Goal: Information Seeking & Learning: Learn about a topic

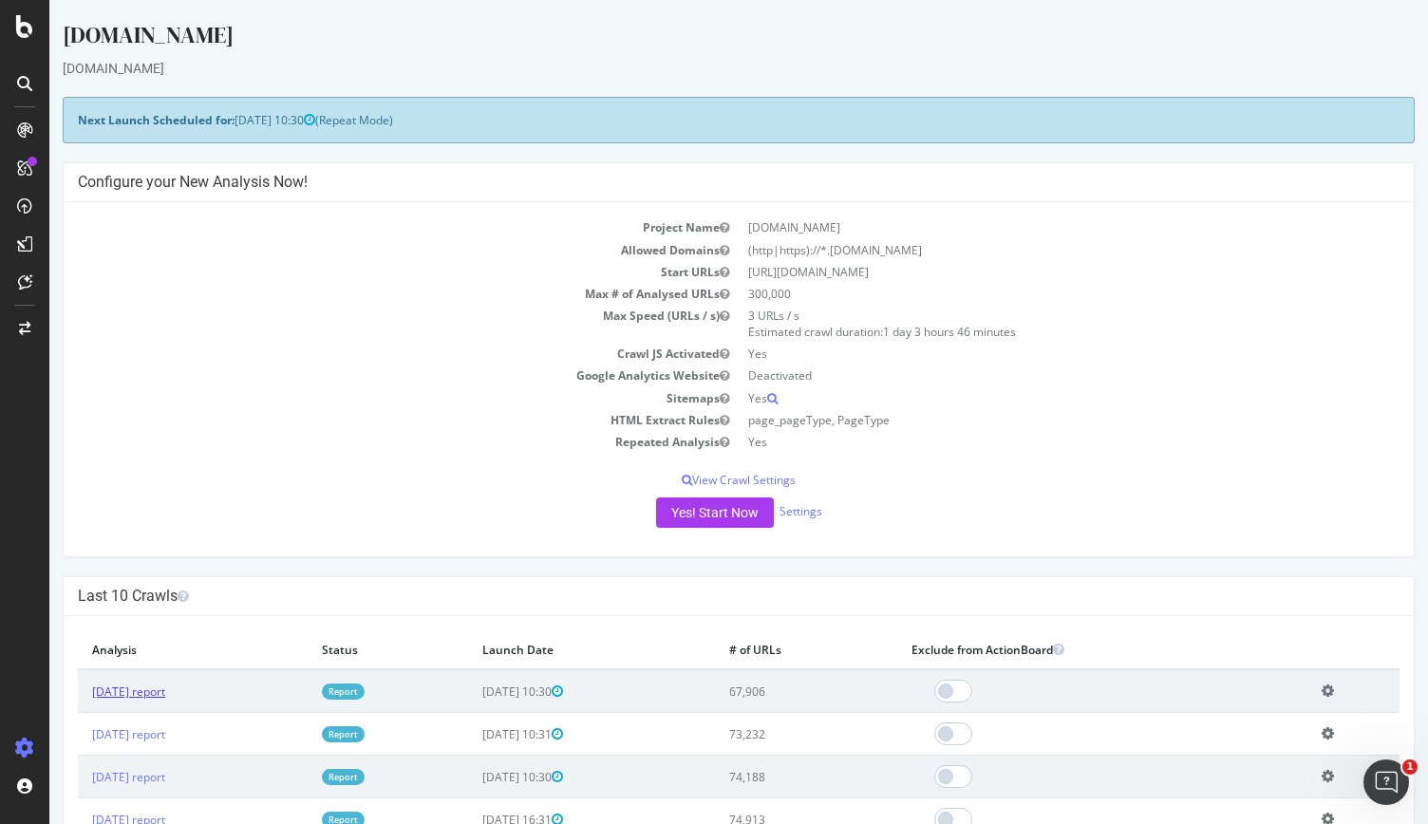
click at [165, 685] on link "[DATE] report" at bounding box center [128, 692] width 73 height 16
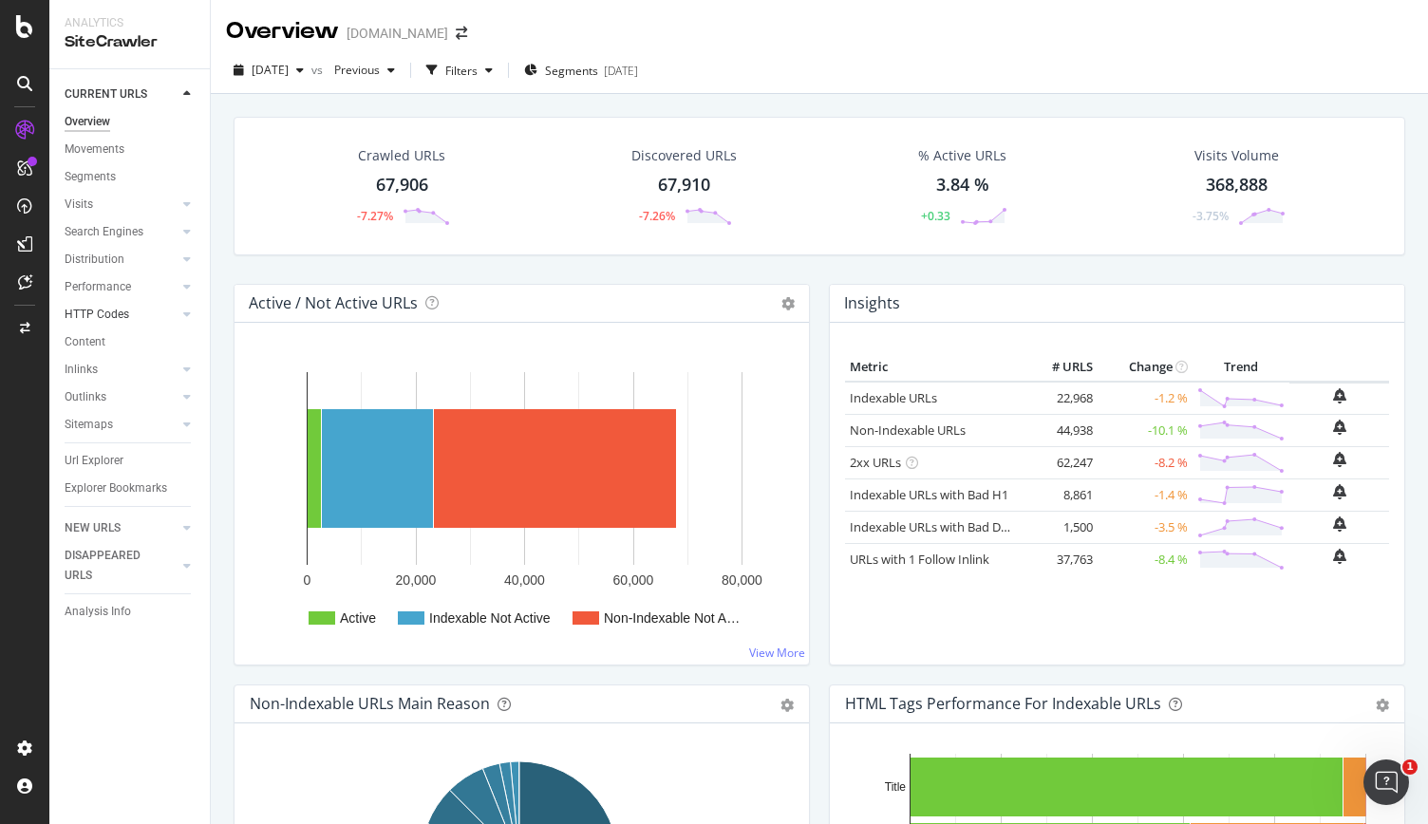
click at [150, 318] on link "HTTP Codes" at bounding box center [121, 315] width 113 height 20
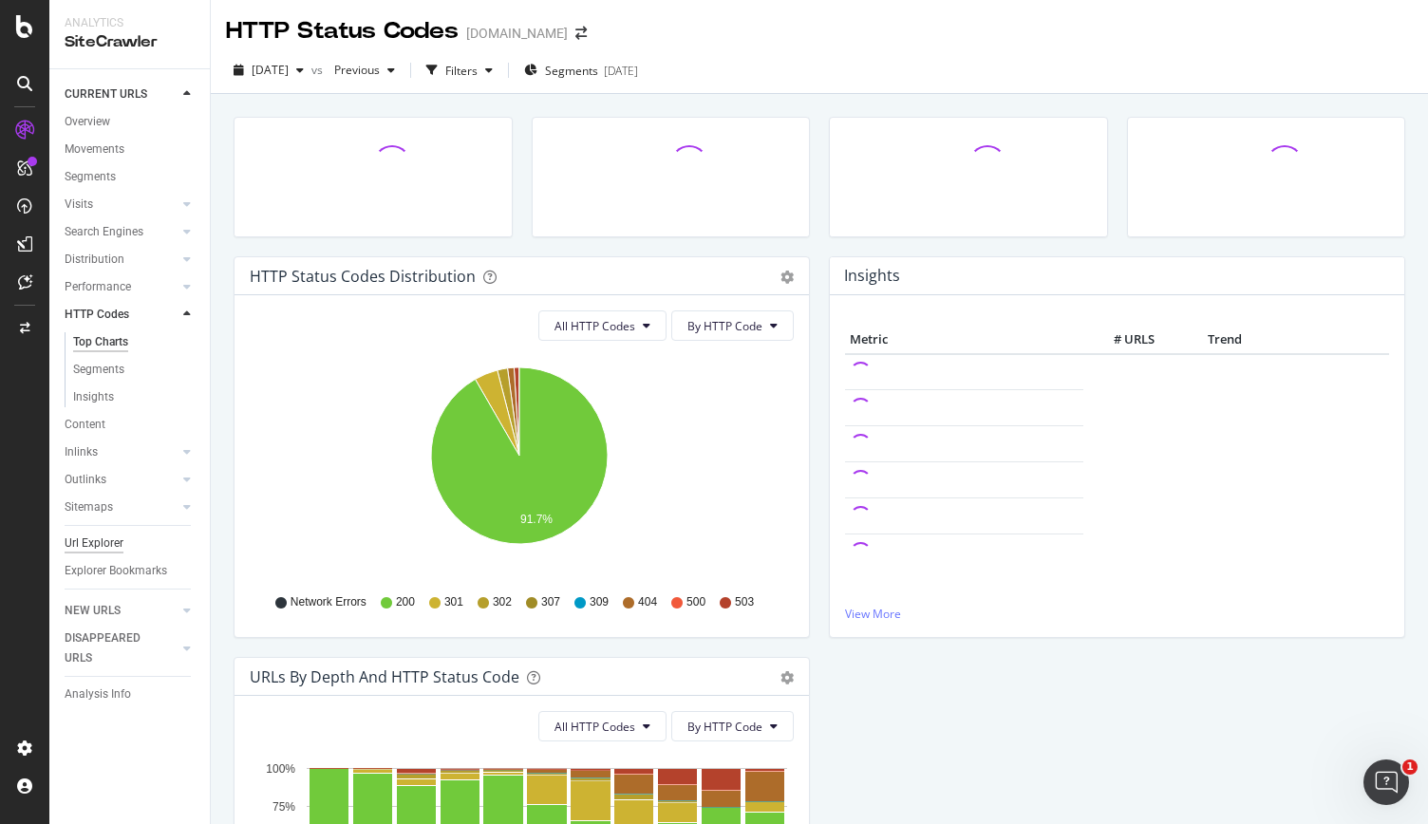
click at [104, 543] on div "Url Explorer" at bounding box center [94, 544] width 59 height 20
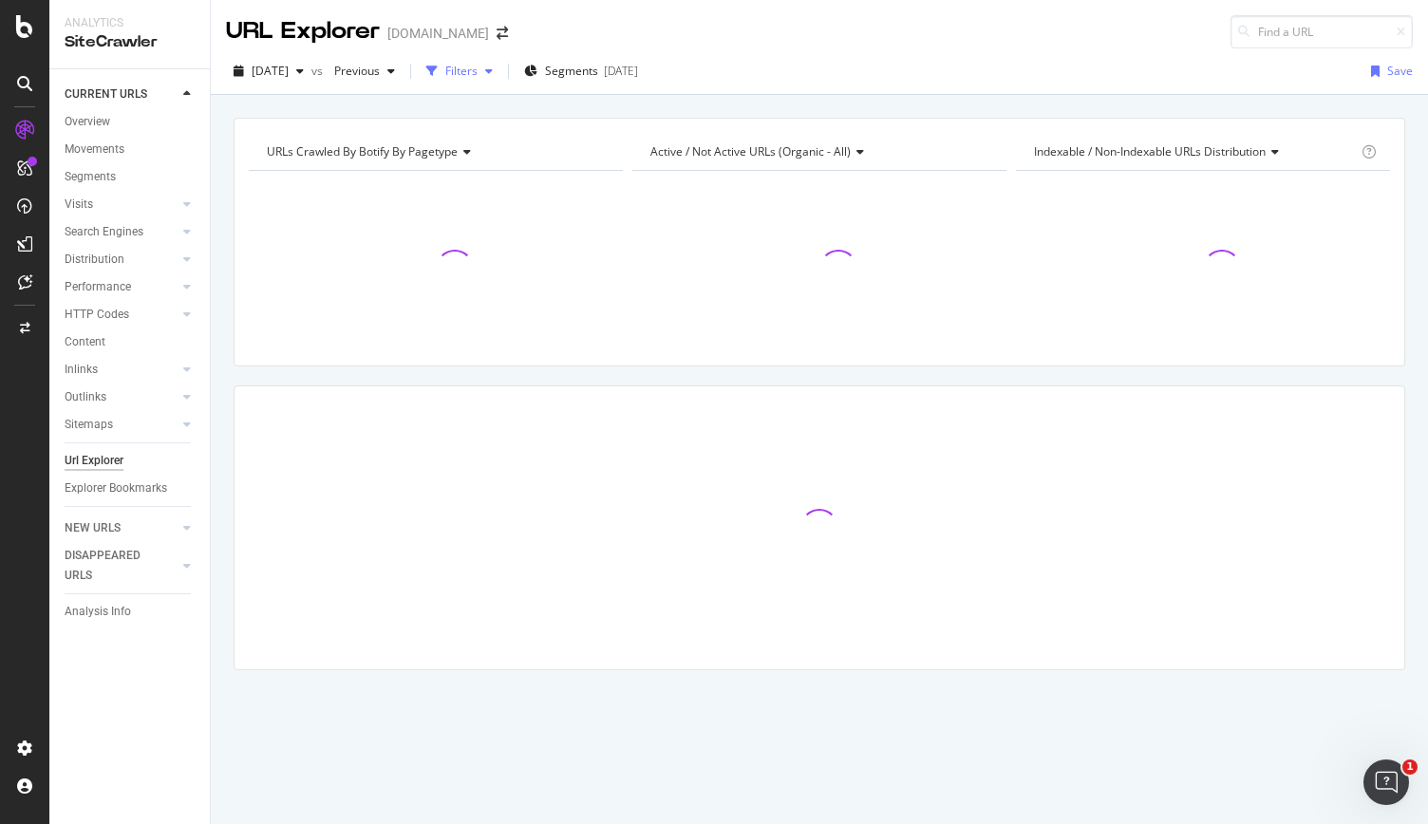
click at [500, 64] on div "Filters" at bounding box center [460, 71] width 82 height 28
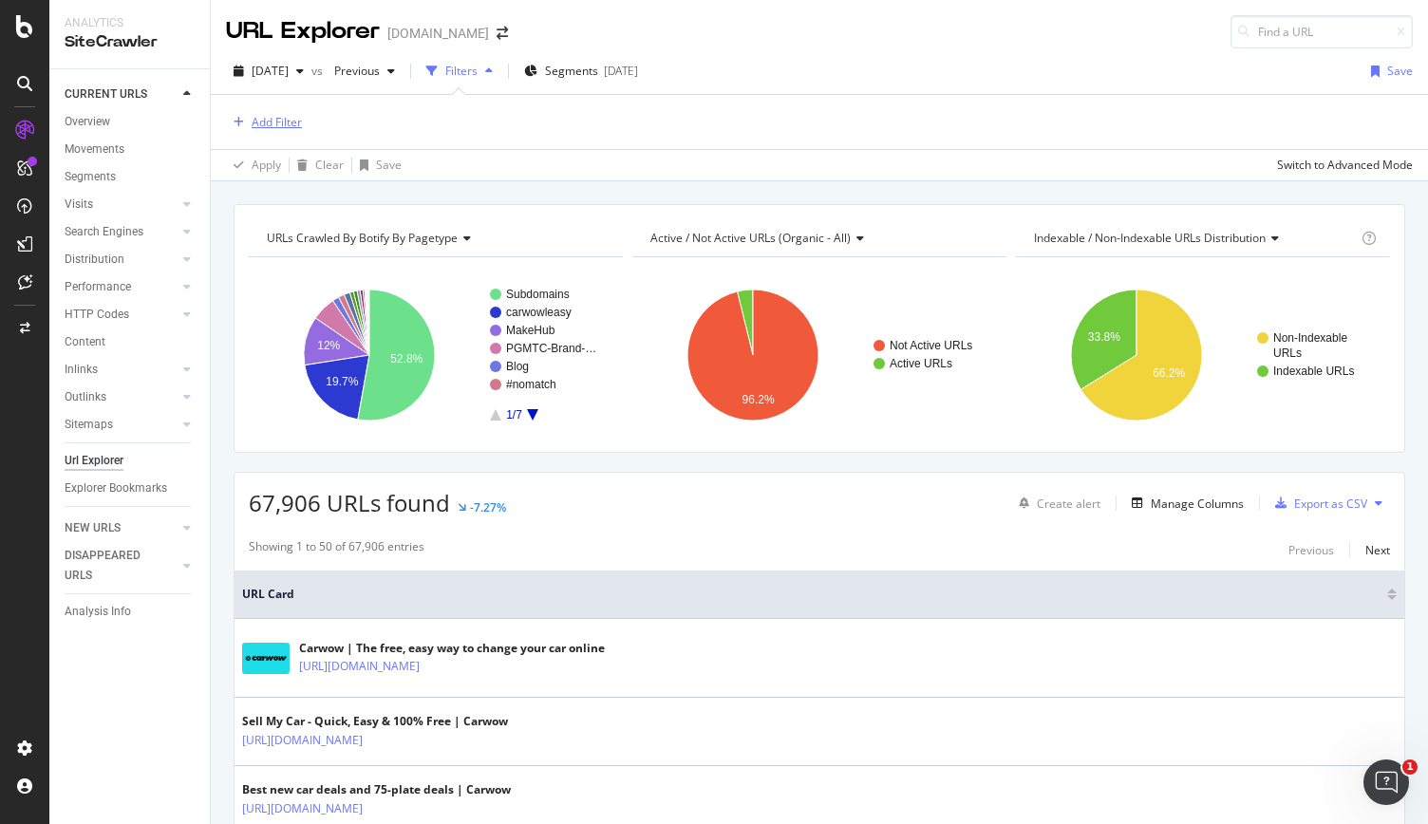
click at [262, 123] on div "Add Filter" at bounding box center [277, 122] width 50 height 16
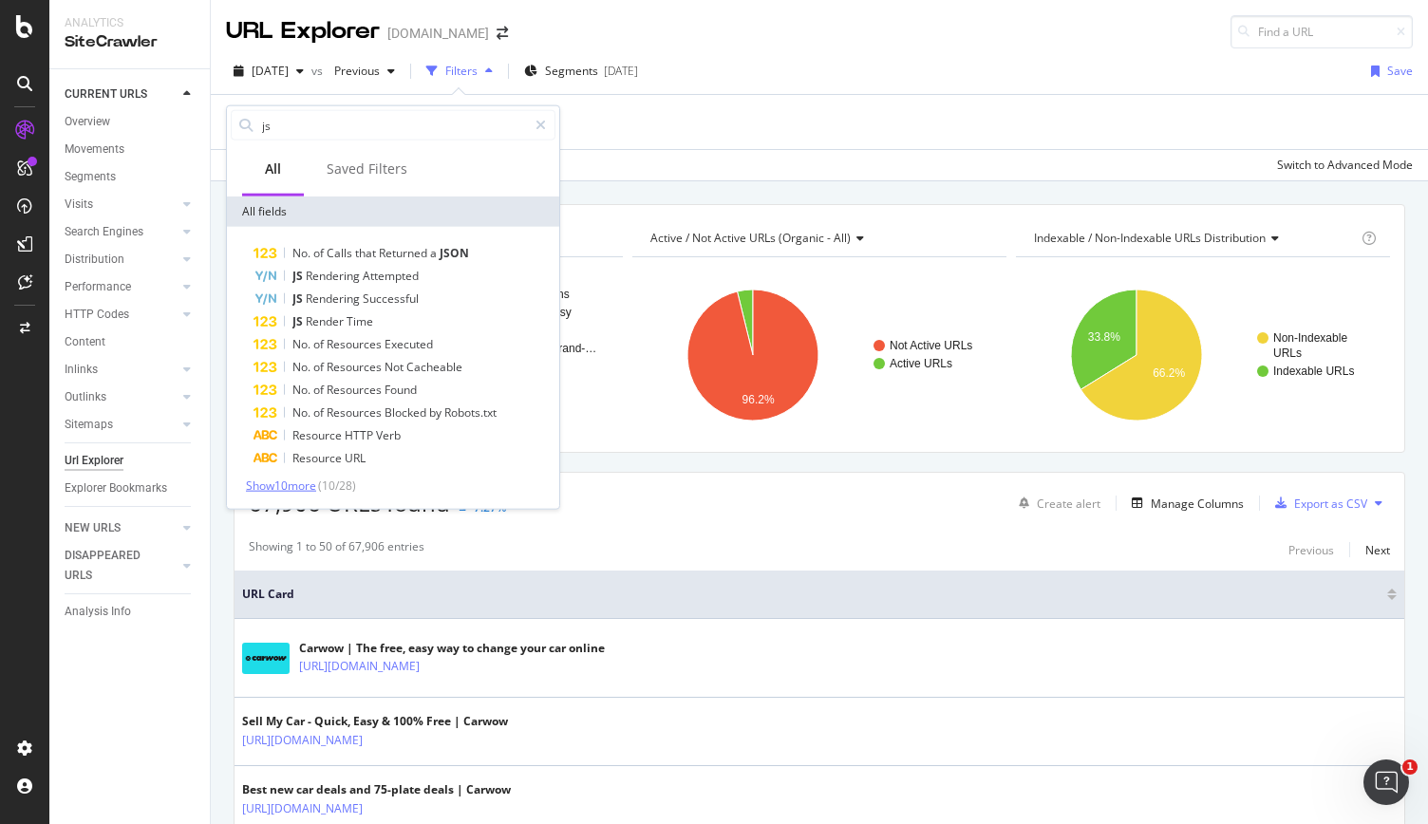
click at [287, 482] on span "Show 10 more" at bounding box center [281, 486] width 70 height 16
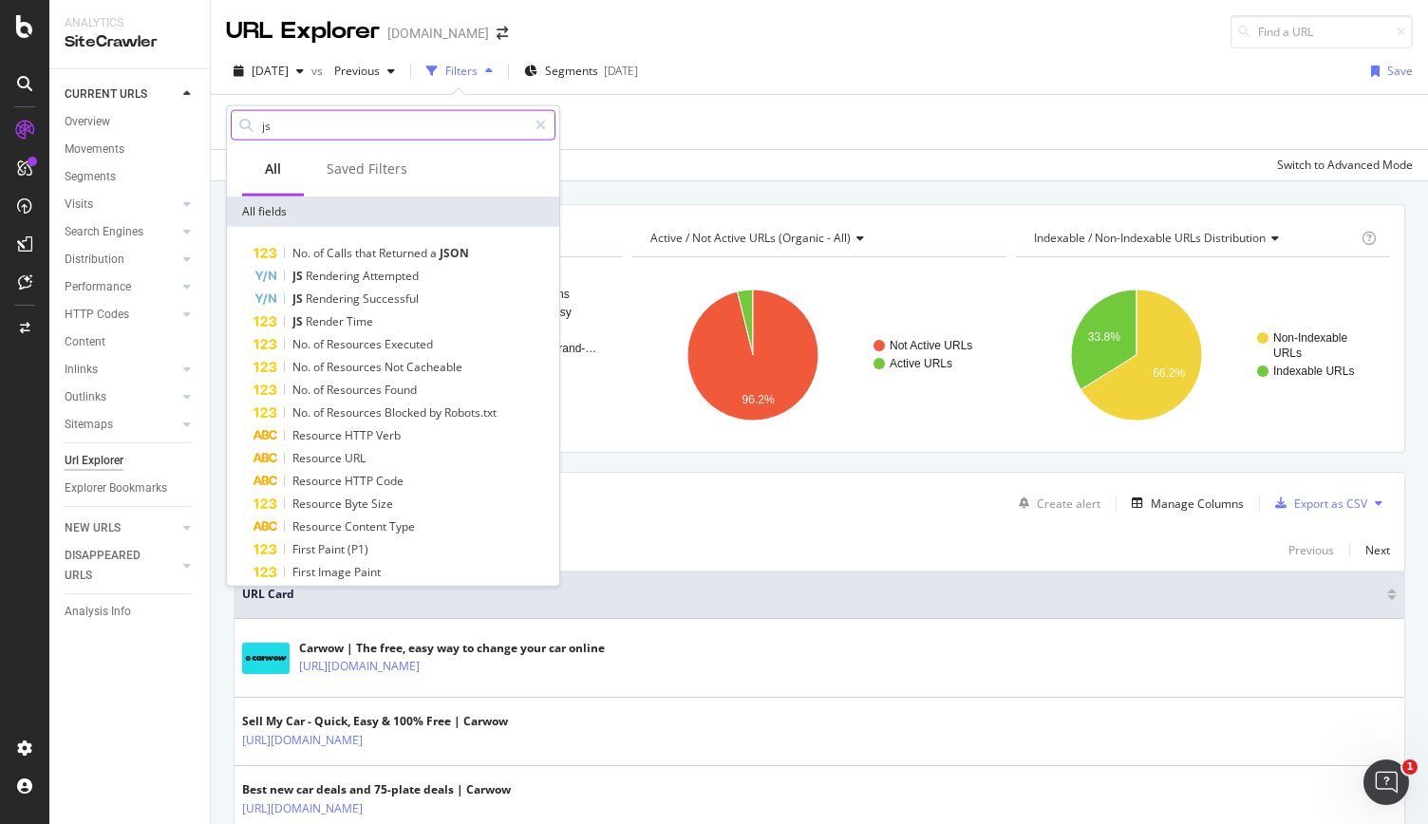
click at [336, 130] on input "js" at bounding box center [393, 125] width 267 height 28
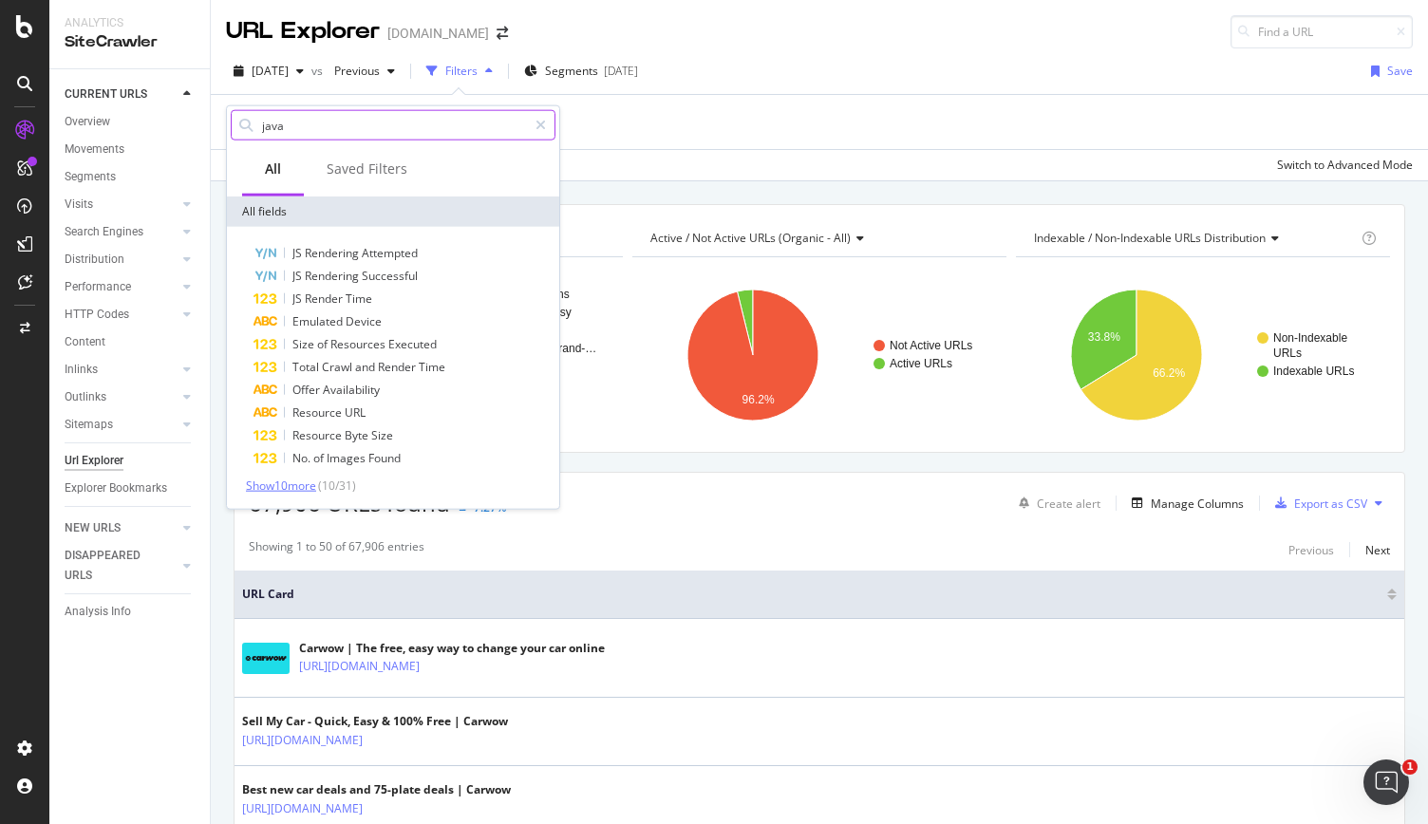
type input "java"
click at [292, 487] on span "Show 10 more" at bounding box center [281, 486] width 70 height 16
